Goal: Task Accomplishment & Management: Manage account settings

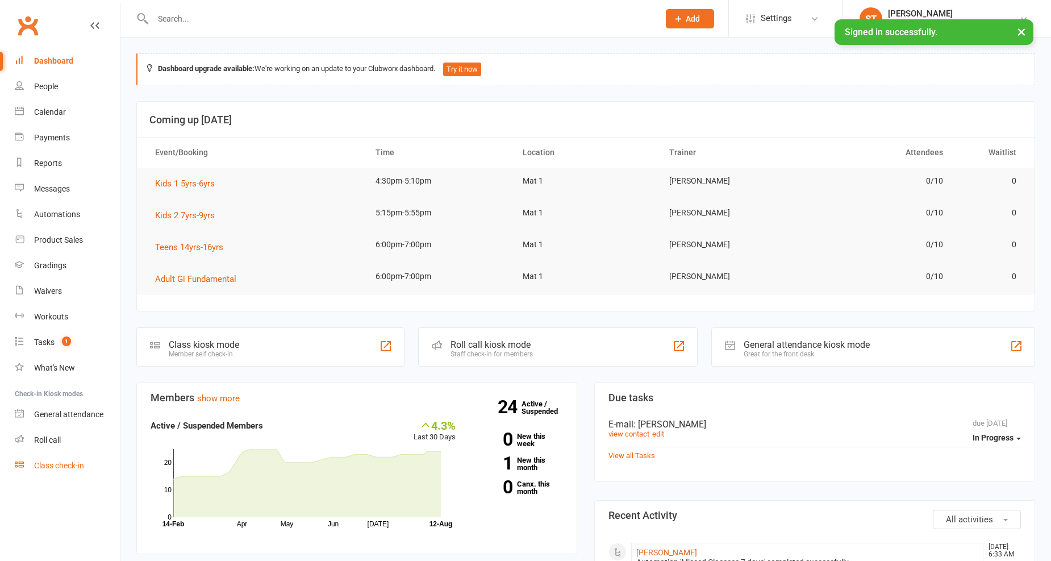
click at [91, 461] on link "Class check-in" at bounding box center [67, 466] width 105 height 26
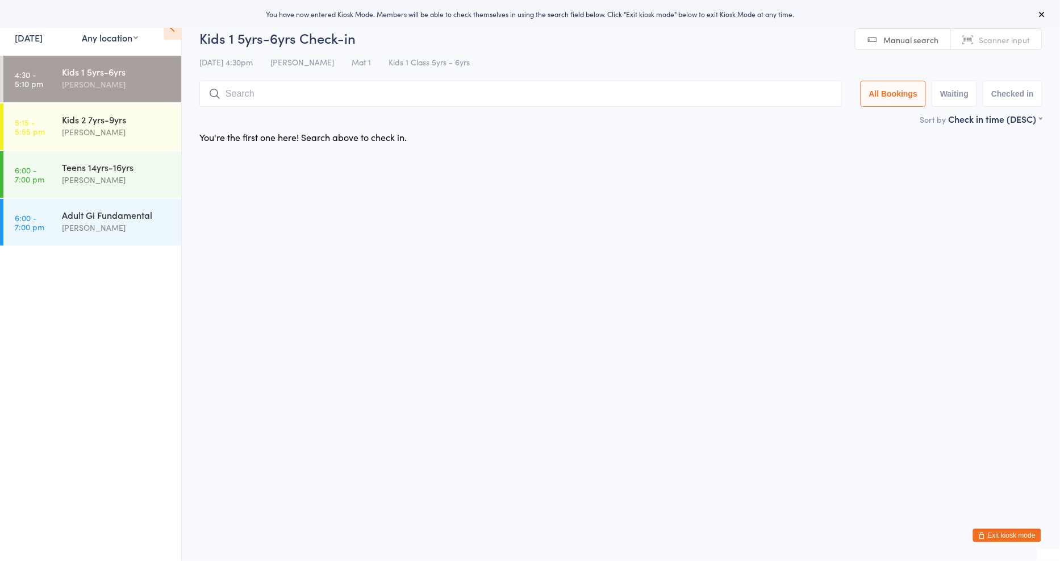
click at [43, 38] on link "12 Aug, 2025" at bounding box center [29, 37] width 28 height 13
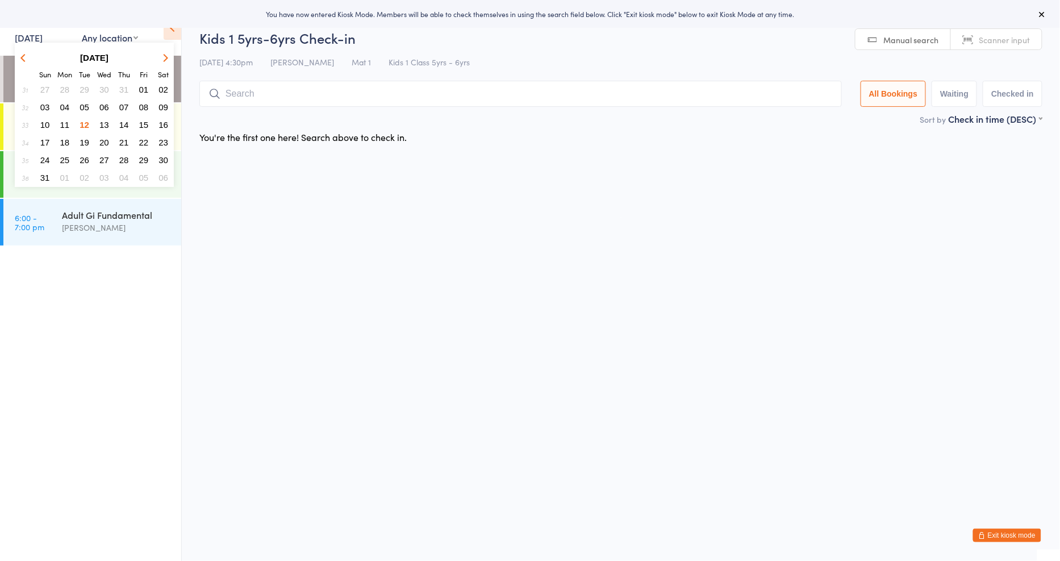
click at [63, 122] on span "11" at bounding box center [65, 125] width 10 height 10
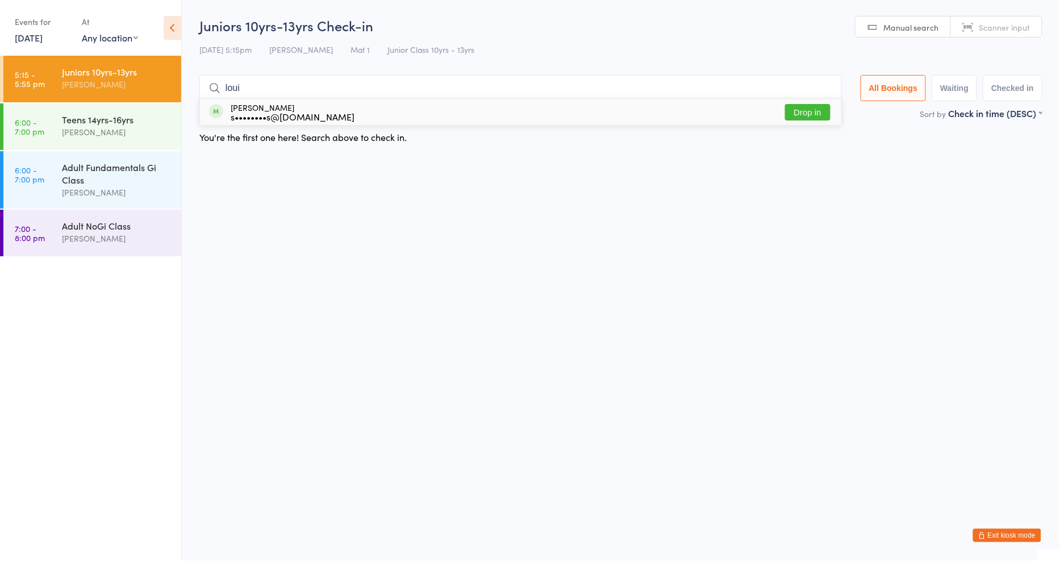
type input "loui"
click at [796, 109] on button "Drop in" at bounding box center [807, 112] width 45 height 16
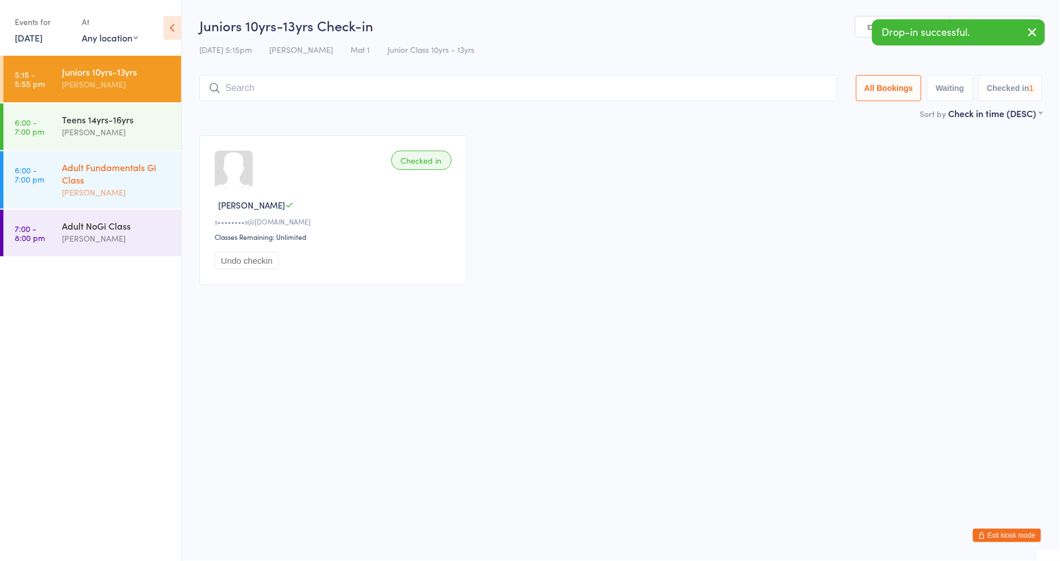
click at [136, 174] on div "Adult Fundamentals Gi Class" at bounding box center [117, 173] width 110 height 25
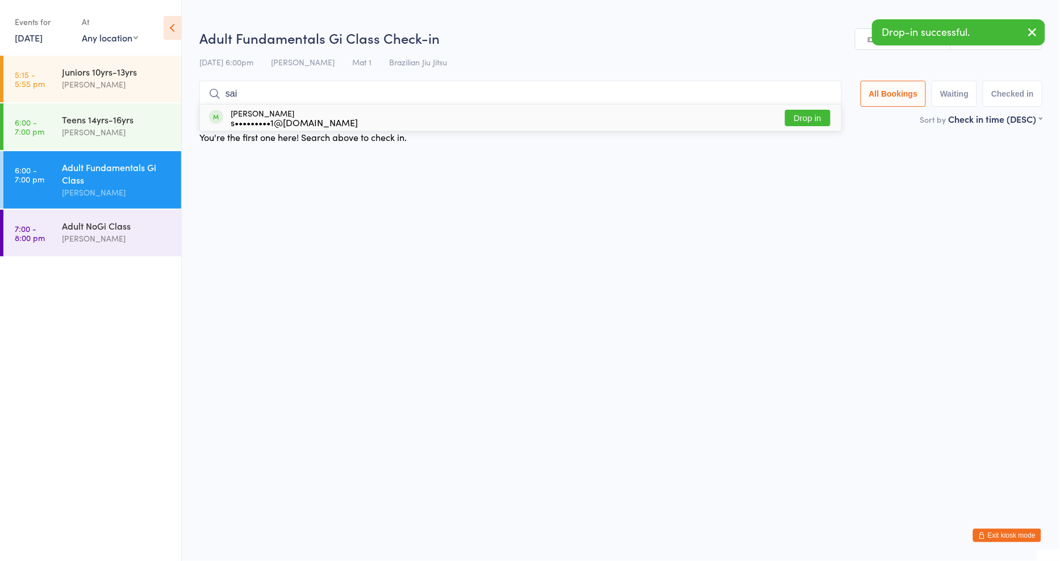
type input "sai"
click at [808, 117] on button "Drop in" at bounding box center [807, 118] width 45 height 16
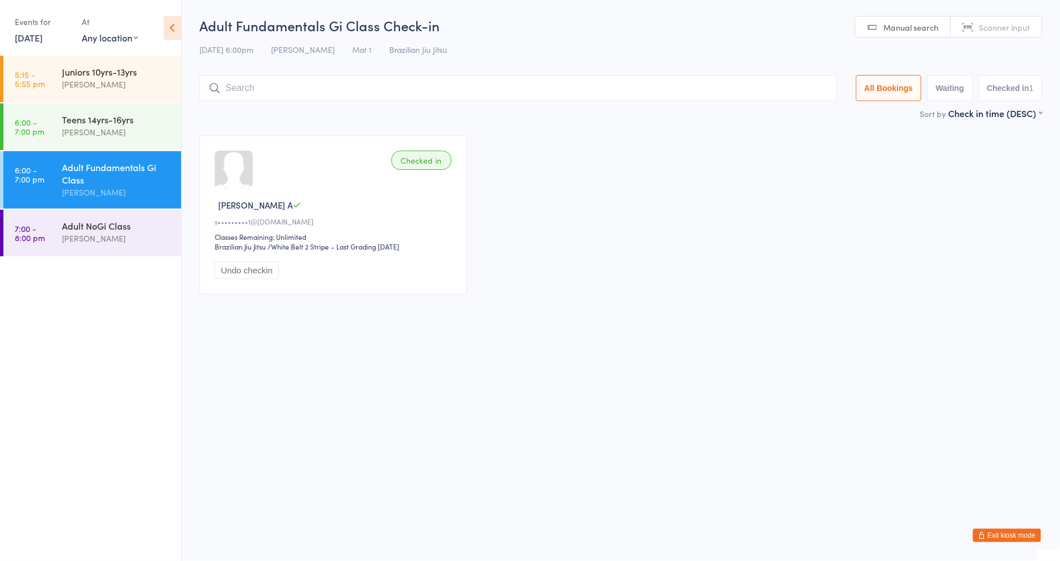
click at [31, 40] on link "11 Aug, 2025" at bounding box center [29, 37] width 28 height 13
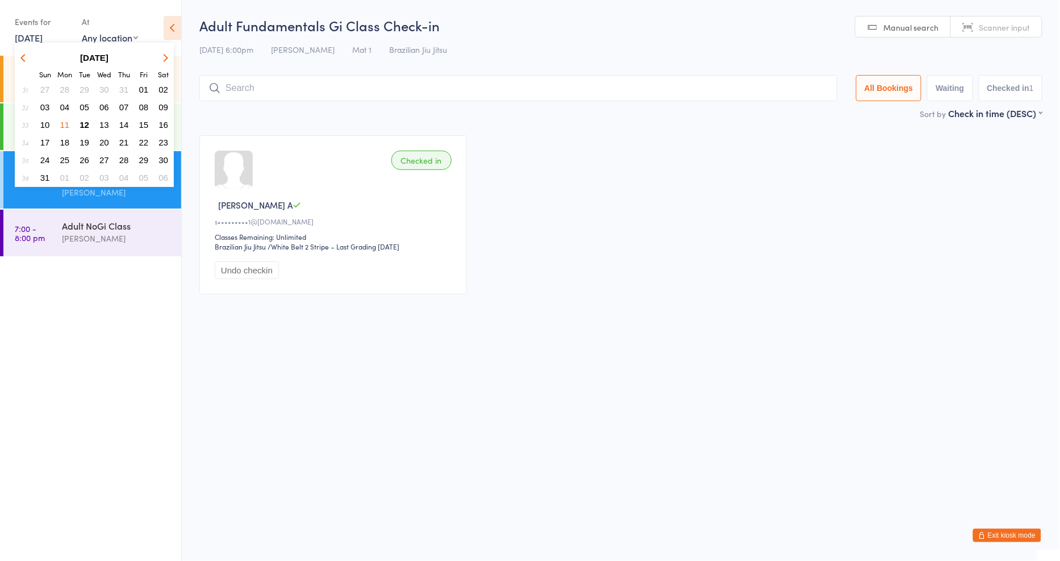
click at [165, 102] on span "09" at bounding box center [164, 107] width 10 height 10
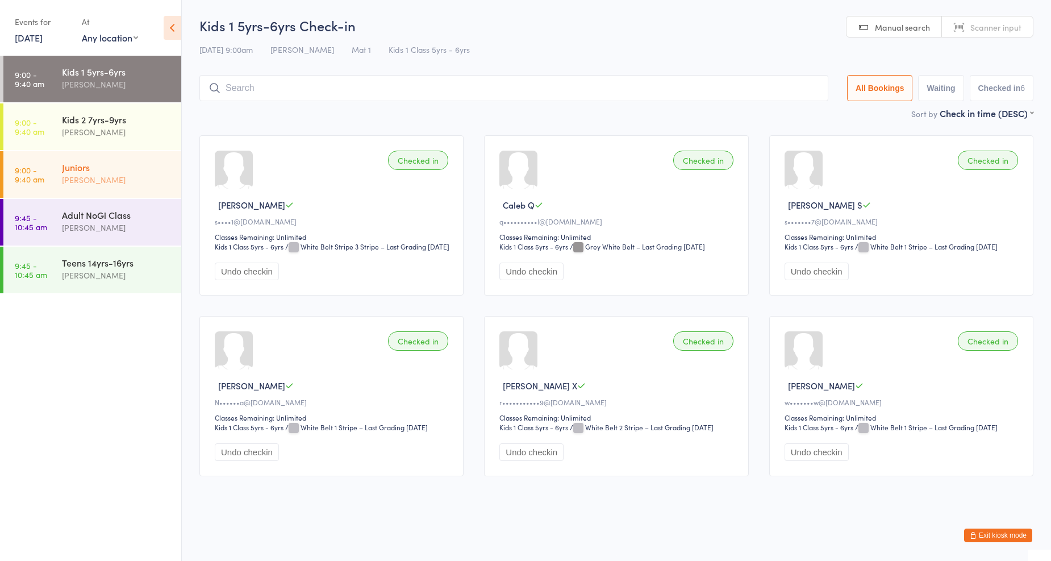
click at [66, 168] on div "Juniors" at bounding box center [117, 167] width 110 height 13
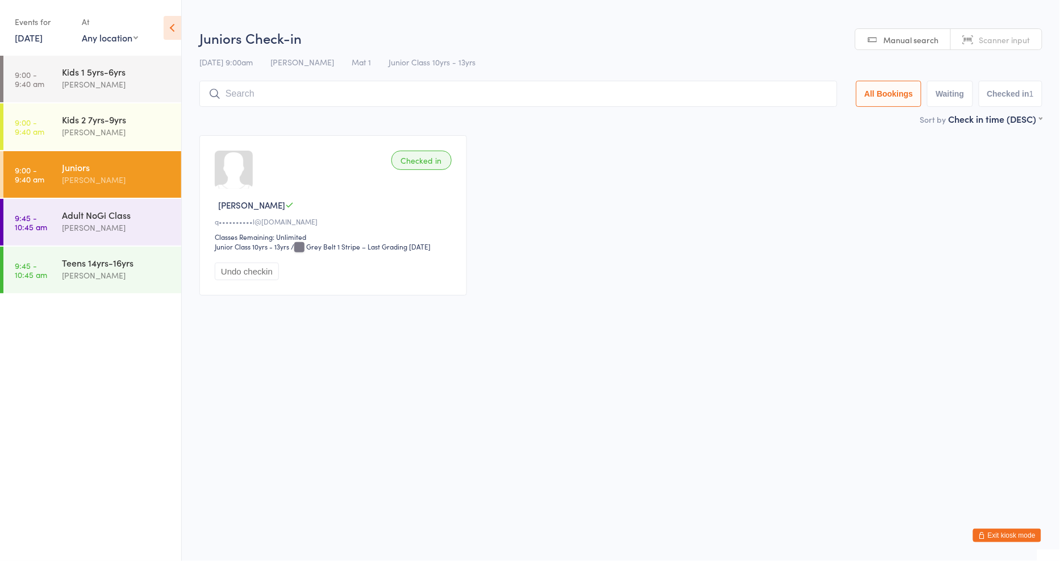
click at [1001, 532] on button "Exit kiosk mode" at bounding box center [1007, 535] width 68 height 14
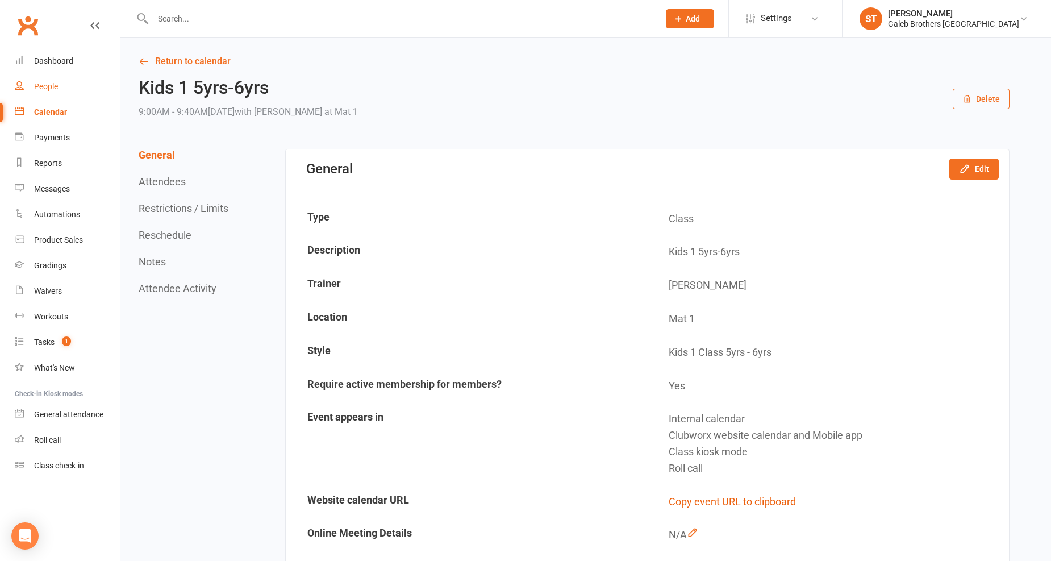
click at [48, 87] on div "People" at bounding box center [46, 86] width 24 height 9
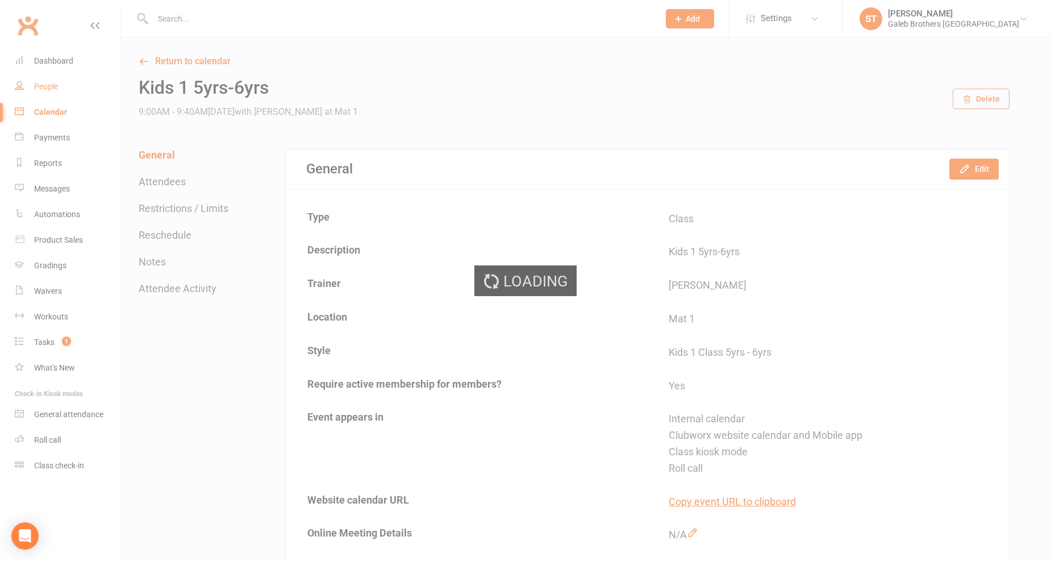
select select "100"
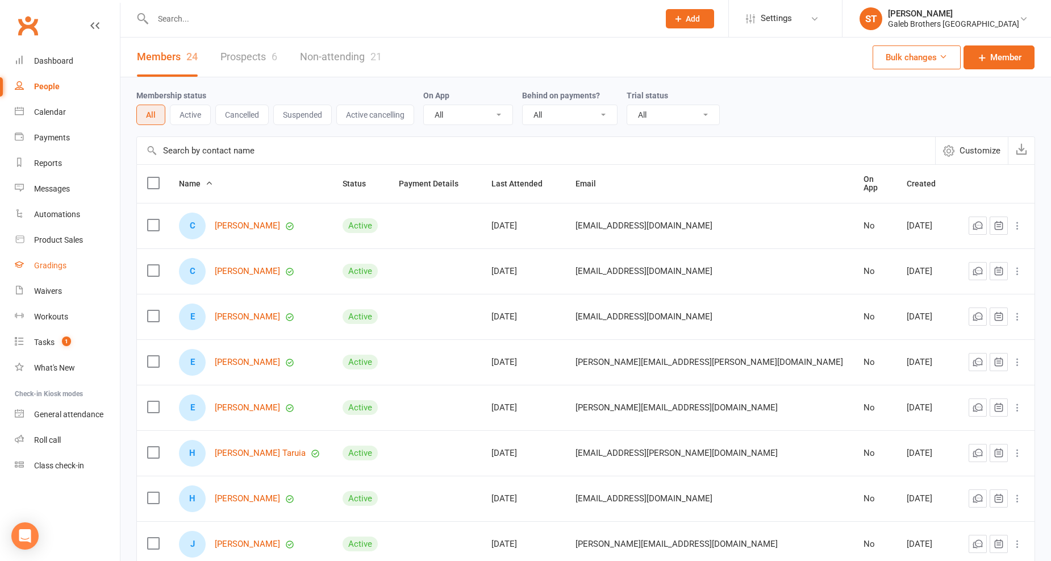
click at [55, 269] on div "Gradings" at bounding box center [50, 265] width 32 height 9
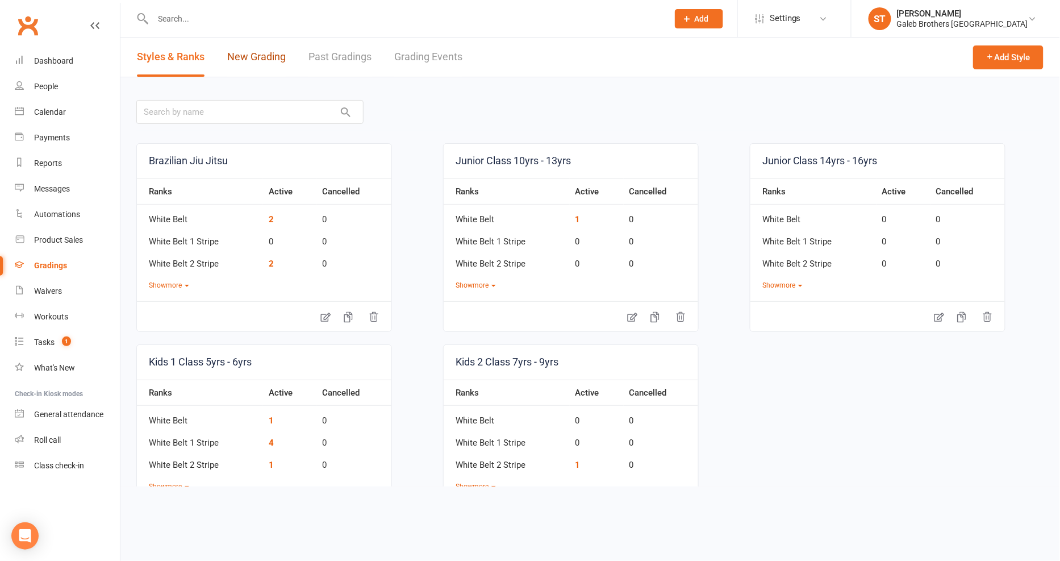
click at [265, 55] on link "New Grading" at bounding box center [256, 57] width 59 height 39
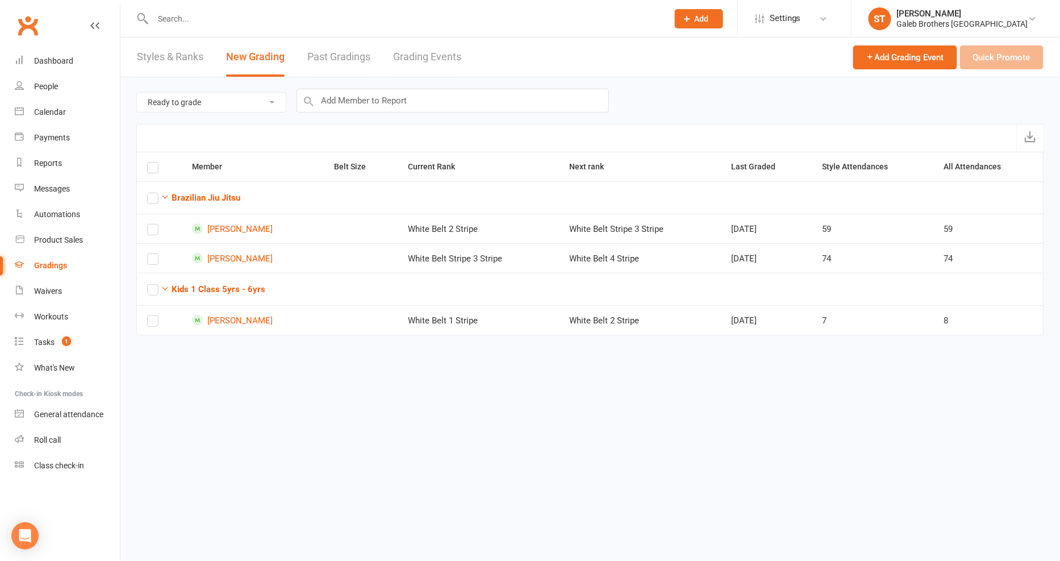
click at [334, 59] on link "Past Gradings" at bounding box center [338, 57] width 63 height 39
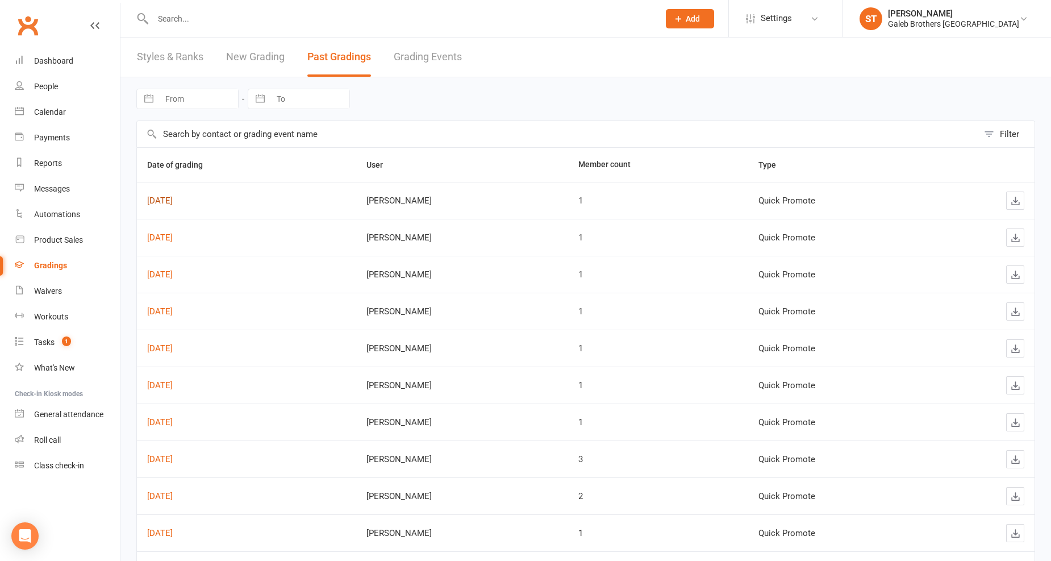
click at [173, 201] on link "[DATE]" at bounding box center [160, 200] width 26 height 10
